Goal: Task Accomplishment & Management: Manage account settings

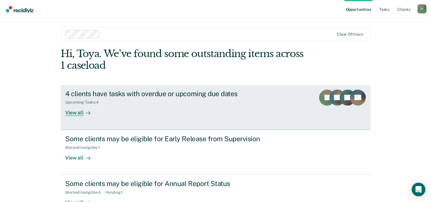
click at [83, 113] on div at bounding box center [86, 112] width 7 height 7
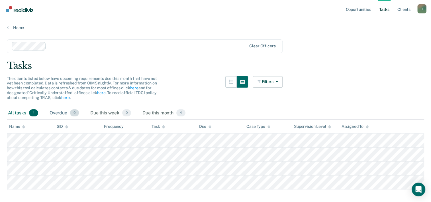
click at [66, 113] on div "Overdue 0" at bounding box center [64, 113] width 32 height 13
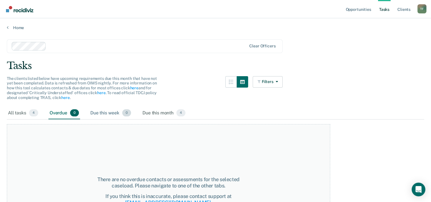
click at [100, 111] on div "Due this week 0" at bounding box center [110, 113] width 43 height 13
click at [155, 114] on div "Due this month 4" at bounding box center [163, 113] width 45 height 13
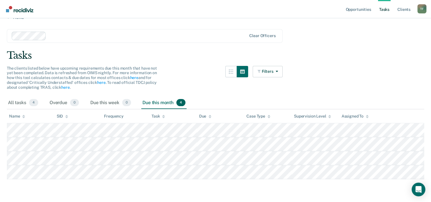
scroll to position [16, 0]
click at [18, 97] on div "All tasks 4" at bounding box center [23, 103] width 32 height 13
